Goal: Information Seeking & Learning: Learn about a topic

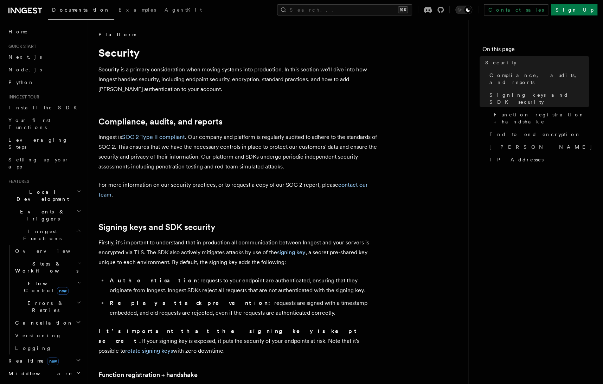
scroll to position [103, 0]
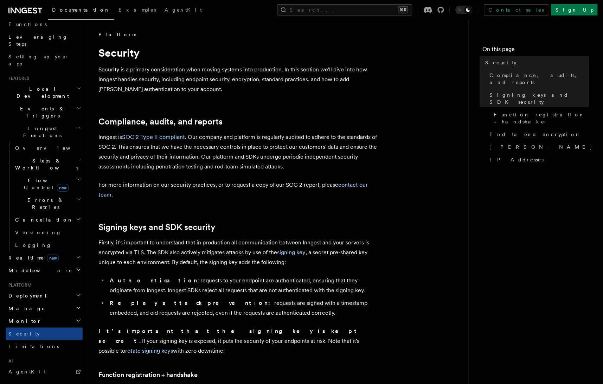
click at [56, 264] on h2 "Middleware" at bounding box center [44, 270] width 77 height 13
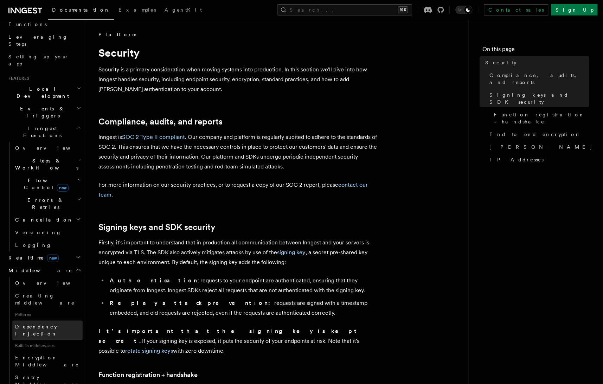
click at [37, 324] on span "Dependency Injection" at bounding box center [36, 330] width 42 height 13
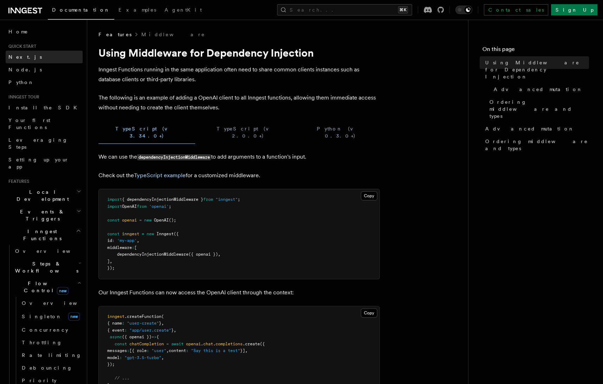
click at [38, 59] on link "Next.js" at bounding box center [44, 57] width 77 height 13
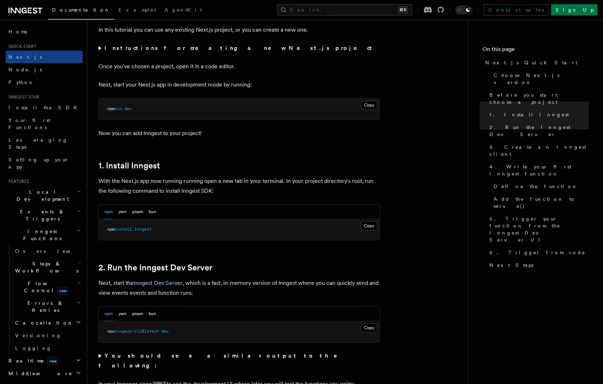
scroll to position [243, 0]
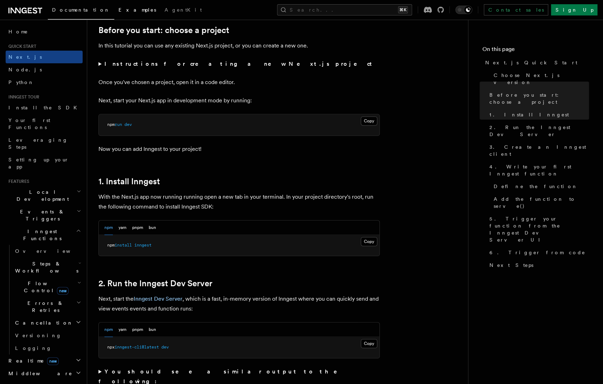
click at [114, 7] on link "Examples" at bounding box center [137, 10] width 46 height 17
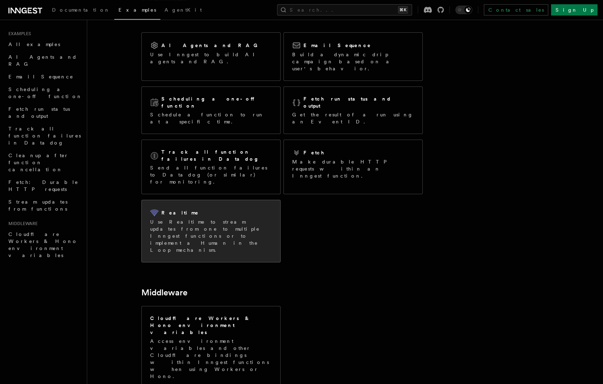
scroll to position [52, 0]
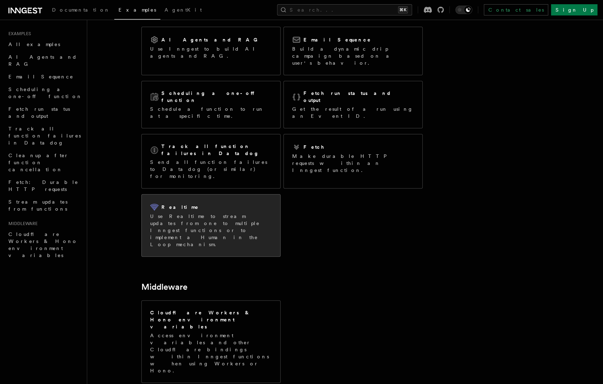
click at [203, 203] on div "Realtime" at bounding box center [211, 207] width 122 height 8
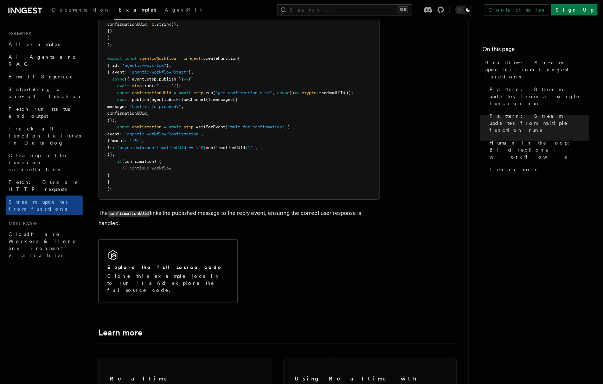
scroll to position [1599, 0]
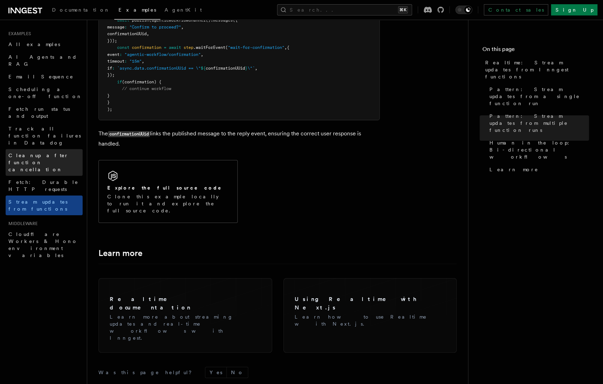
click at [40, 152] on span "Cleanup after function cancellation" at bounding box center [45, 162] width 74 height 21
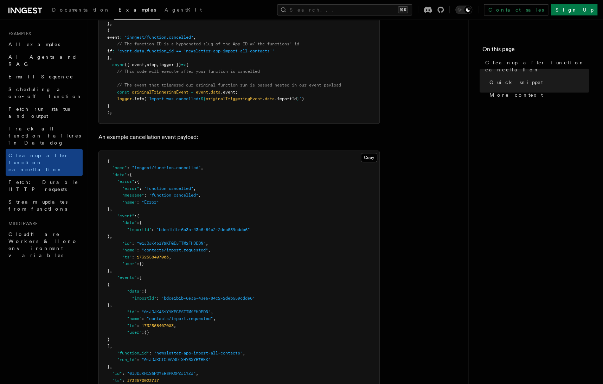
scroll to position [185, 0]
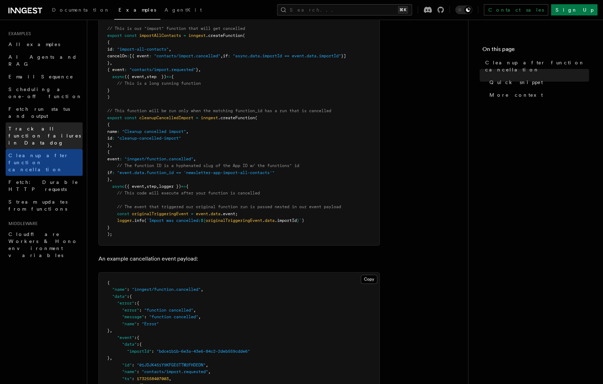
click at [44, 125] on span "Track all function failures in Datadog" at bounding box center [45, 135] width 74 height 21
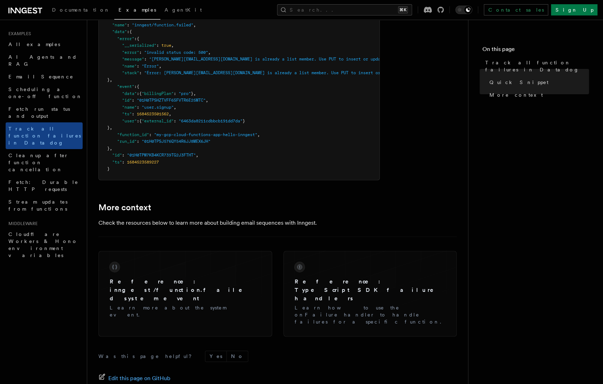
scroll to position [486, 0]
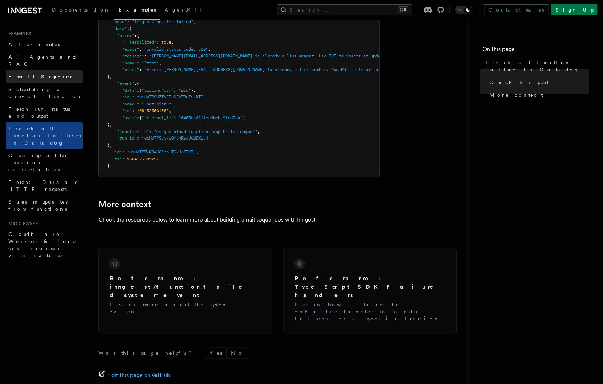
click at [46, 70] on link "Email Sequence" at bounding box center [44, 76] width 77 height 13
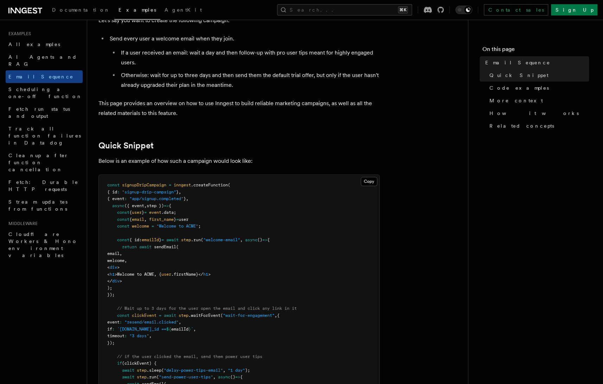
scroll to position [87, 0]
